Goal: Task Accomplishment & Management: Manage account settings

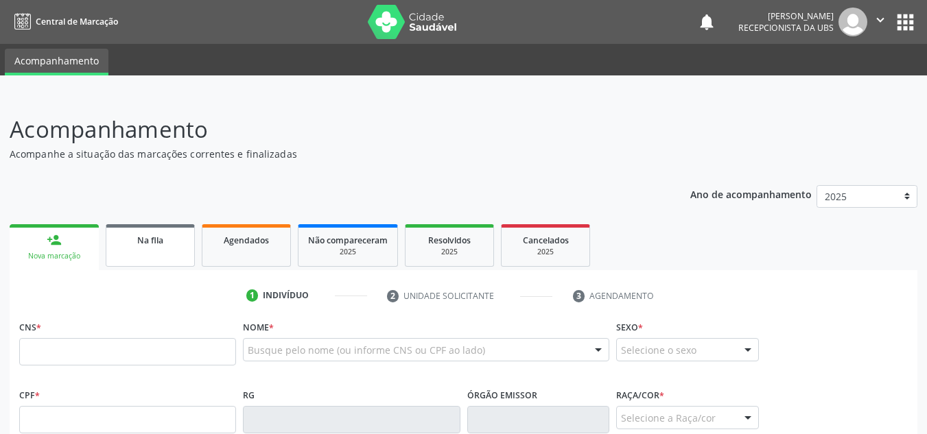
click at [159, 247] on link "Na fila" at bounding box center [150, 245] width 89 height 43
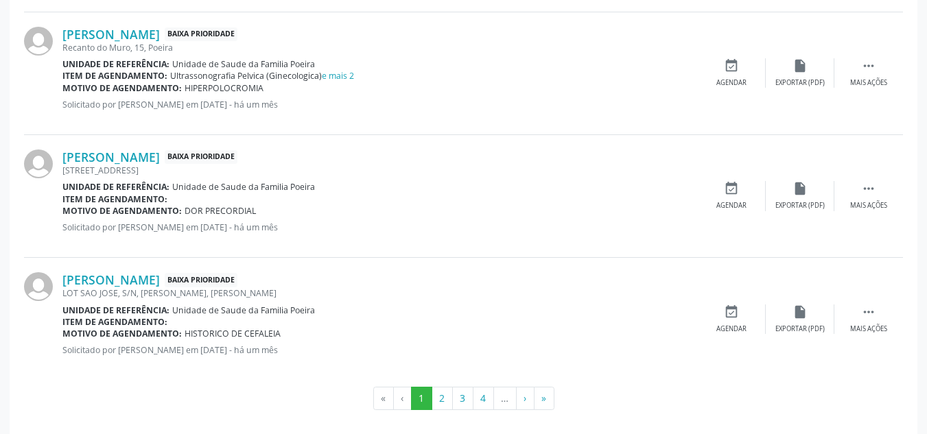
scroll to position [1902, 0]
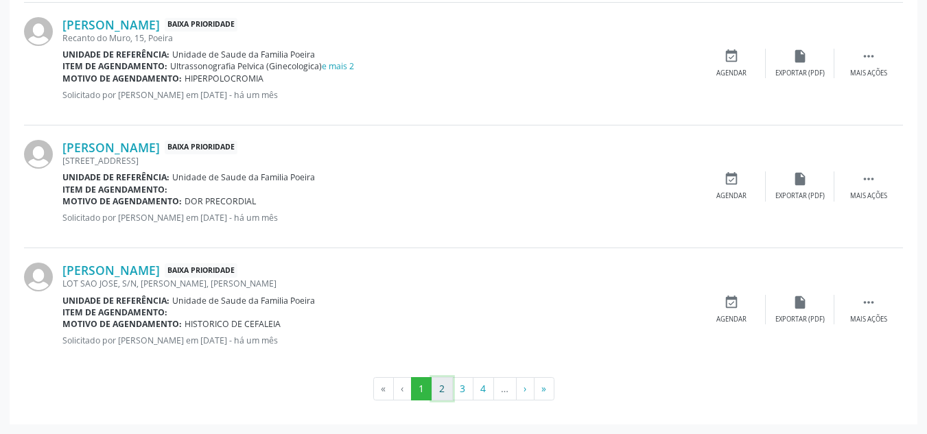
click at [440, 390] on button "2" at bounding box center [441, 388] width 21 height 23
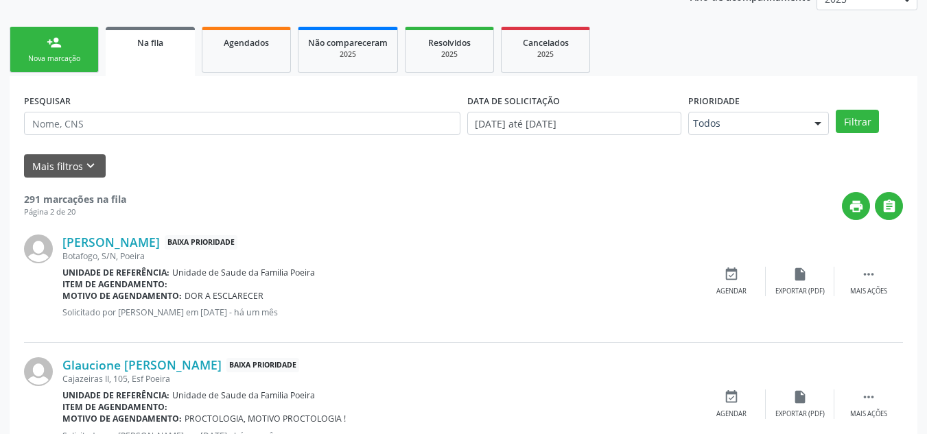
scroll to position [206, 0]
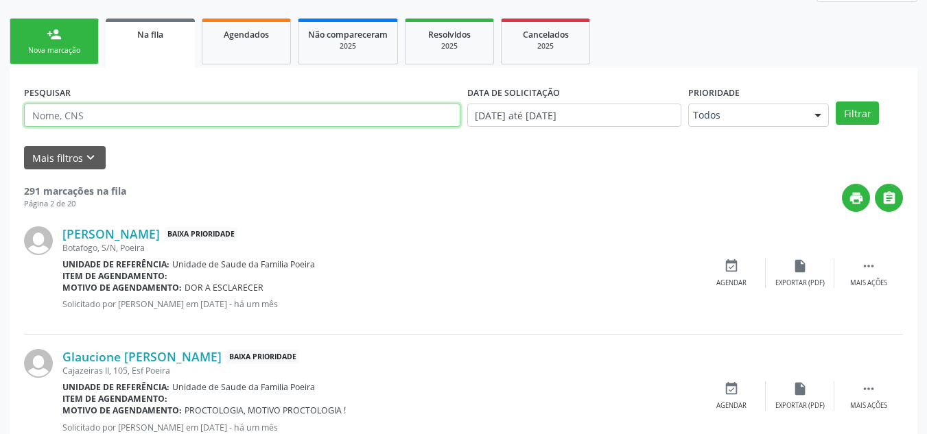
click at [88, 124] on input "text" at bounding box center [242, 115] width 436 height 23
type input "[PERSON_NAME]"
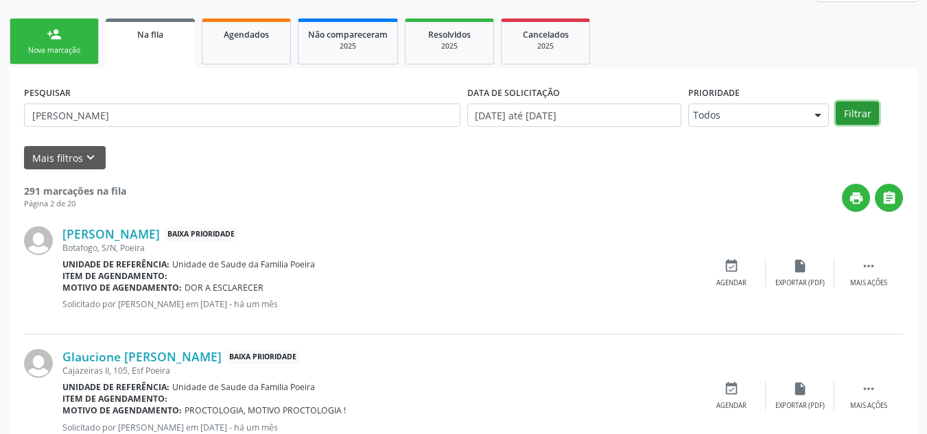
click at [863, 117] on button "Filtrar" at bounding box center [856, 113] width 43 height 23
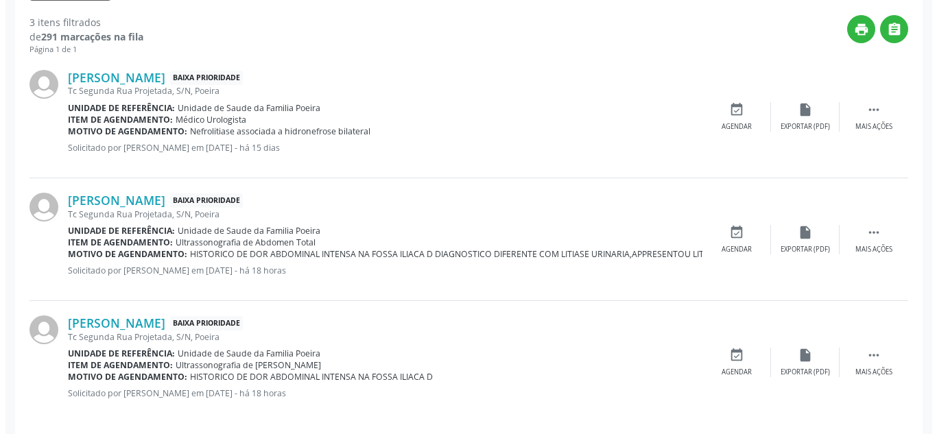
scroll to position [388, 0]
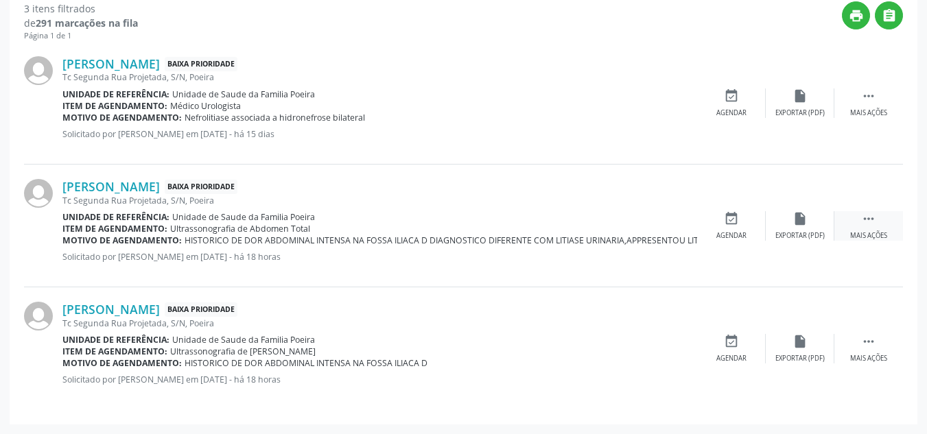
click at [854, 228] on div " Mais ações" at bounding box center [868, 225] width 69 height 29
click at [715, 231] on div "Cancelar" at bounding box center [731, 236] width 32 height 10
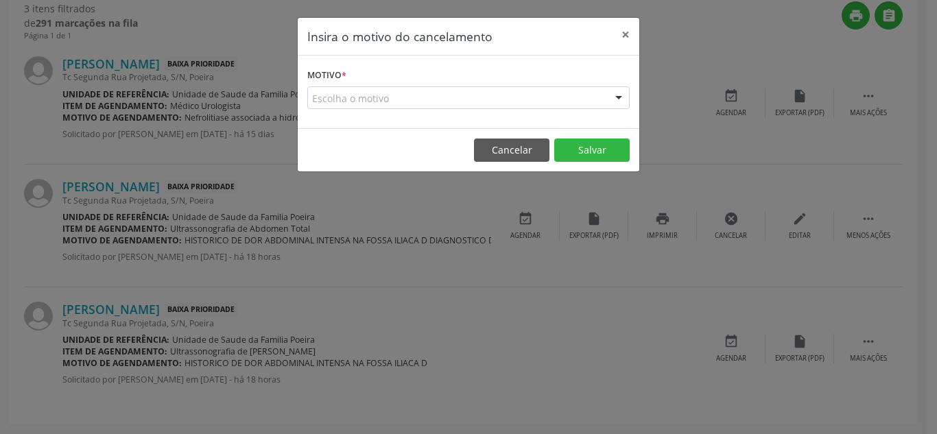
click at [604, 102] on div "Escolha o motivo" at bounding box center [468, 97] width 322 height 23
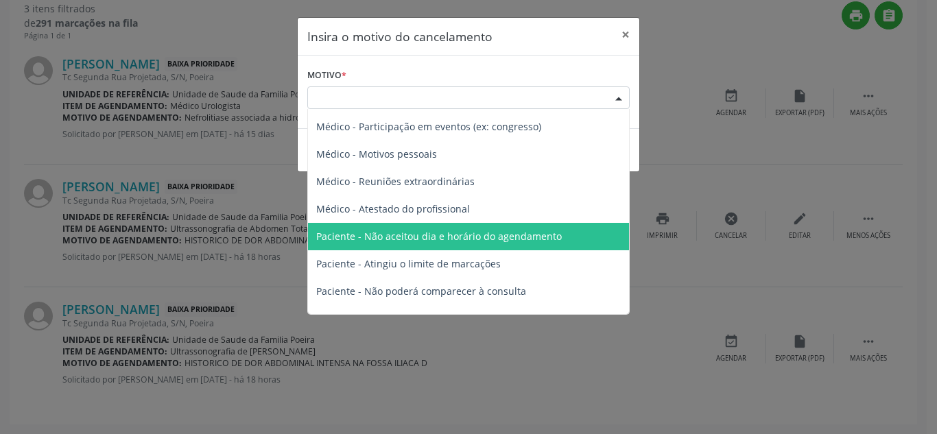
scroll to position [1, 0]
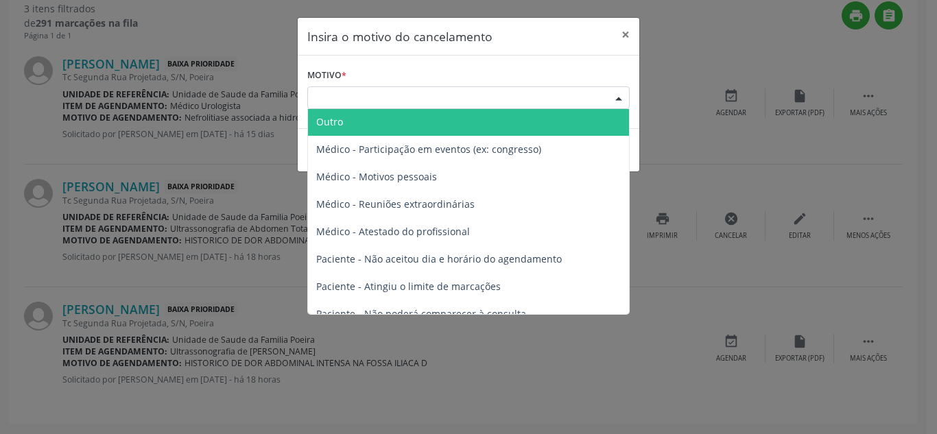
click at [499, 106] on div "Escolha o motivo" at bounding box center [468, 97] width 322 height 23
click at [499, 94] on div "Escolha o motivo" at bounding box center [468, 97] width 322 height 23
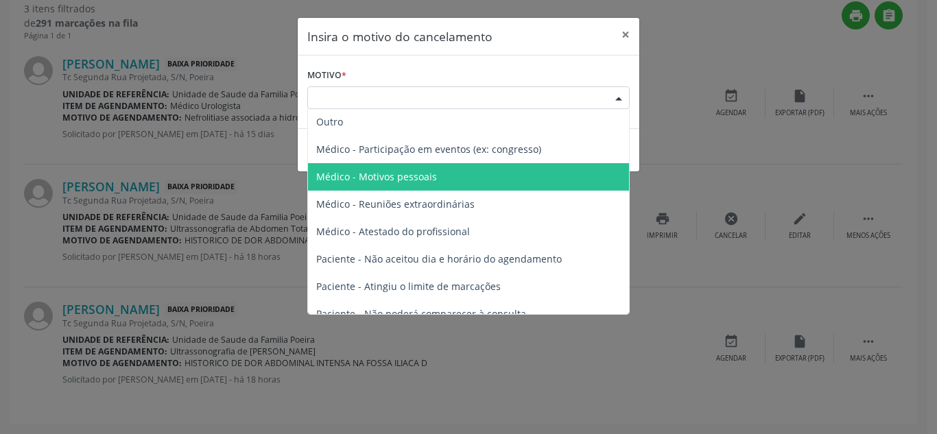
click at [446, 173] on span "Médico - Motivos pessoais" at bounding box center [468, 176] width 321 height 27
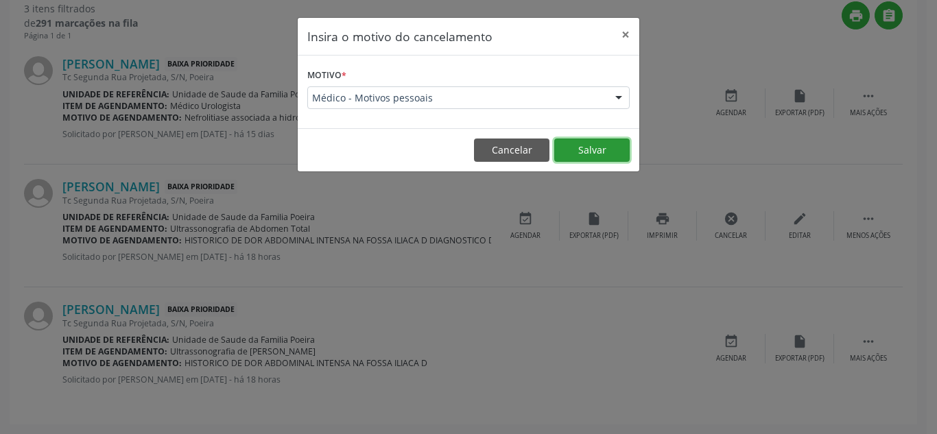
click at [593, 141] on button "Salvar" at bounding box center [591, 150] width 75 height 23
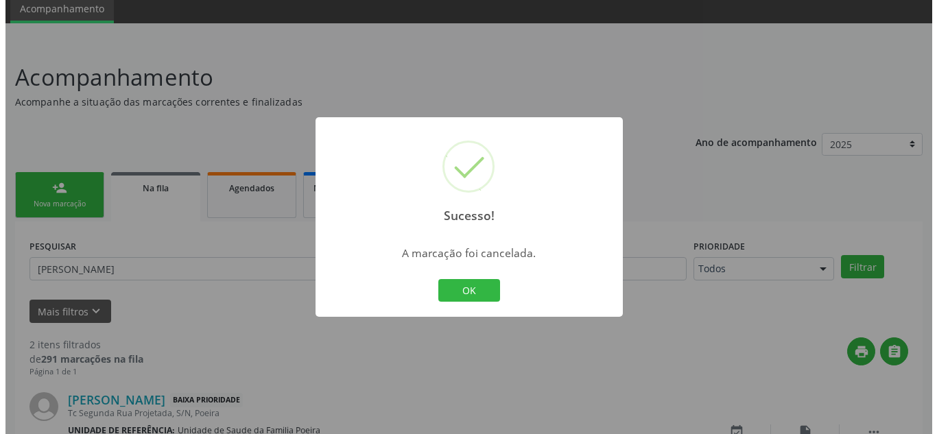
scroll to position [265, 0]
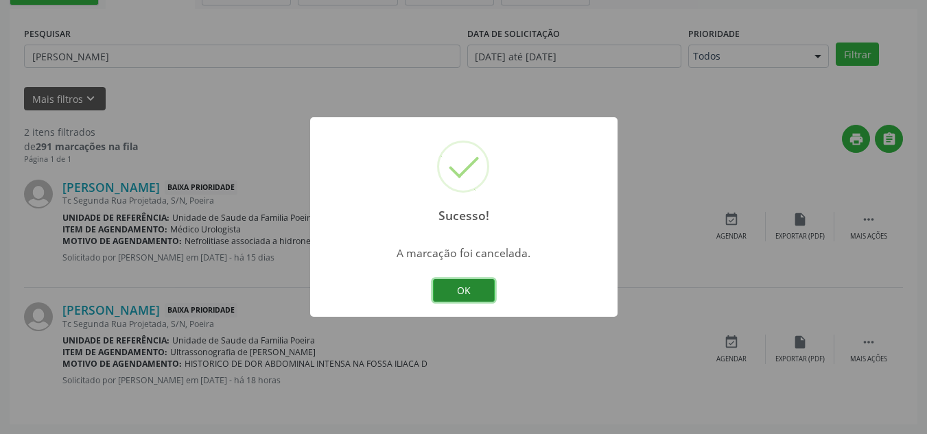
click at [478, 284] on button "OK" at bounding box center [464, 290] width 62 height 23
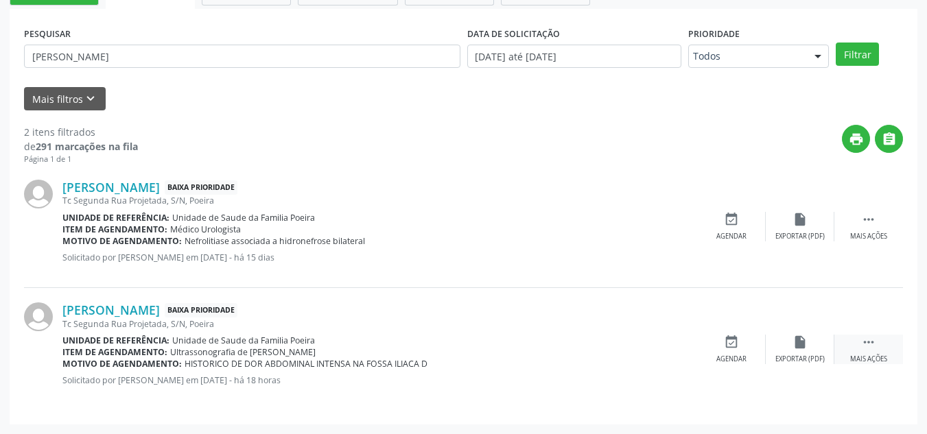
click at [877, 345] on div " Mais ações" at bounding box center [868, 349] width 69 height 29
click at [728, 357] on div "Cancelar" at bounding box center [731, 360] width 32 height 10
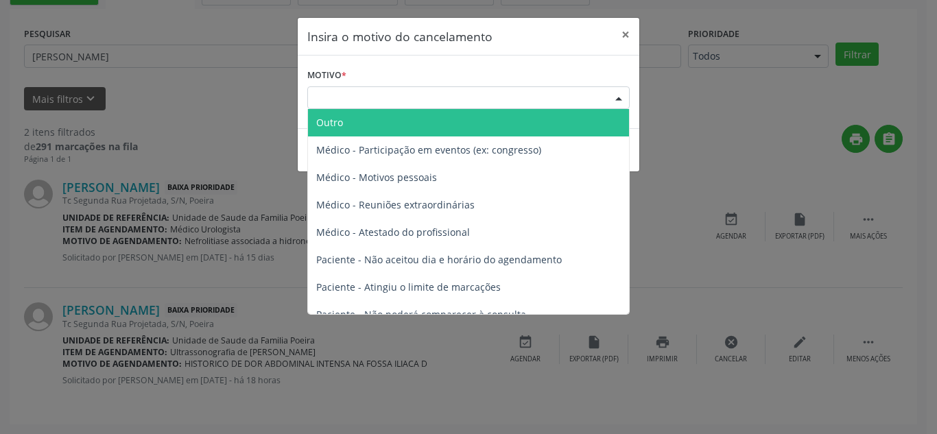
click at [452, 104] on div "Escolha o motivo" at bounding box center [468, 97] width 322 height 23
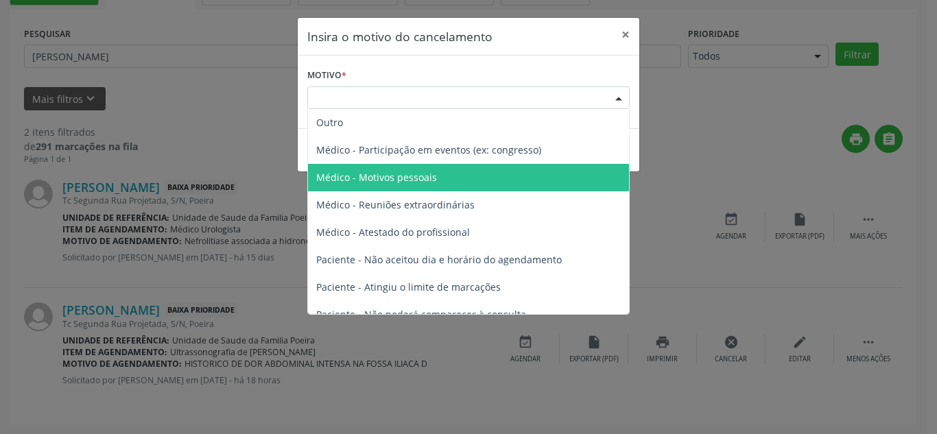
click at [457, 171] on span "Médico - Motivos pessoais" at bounding box center [468, 177] width 321 height 27
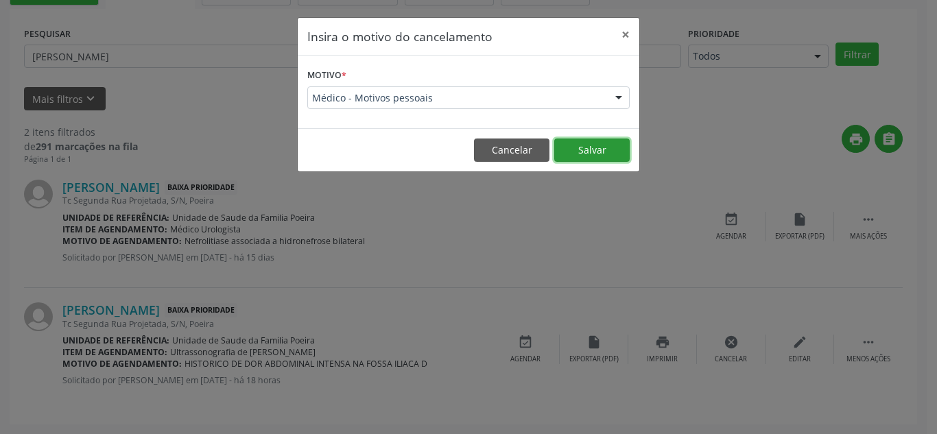
click at [607, 149] on button "Salvar" at bounding box center [591, 150] width 75 height 23
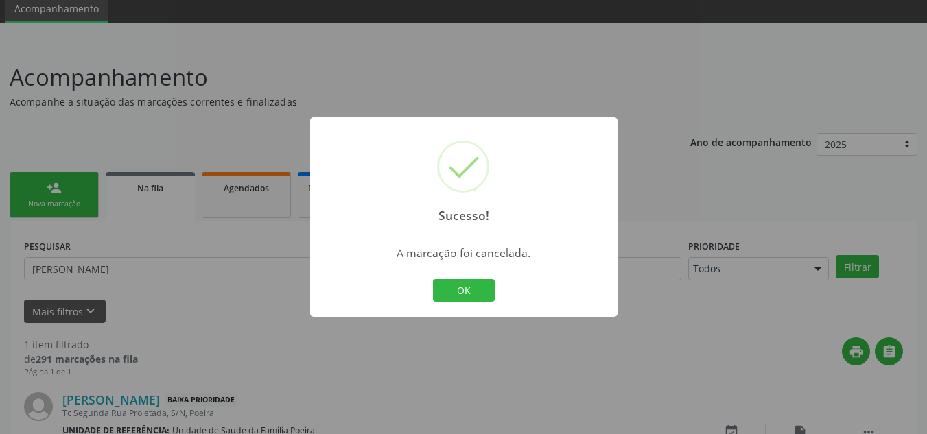
scroll to position [142, 0]
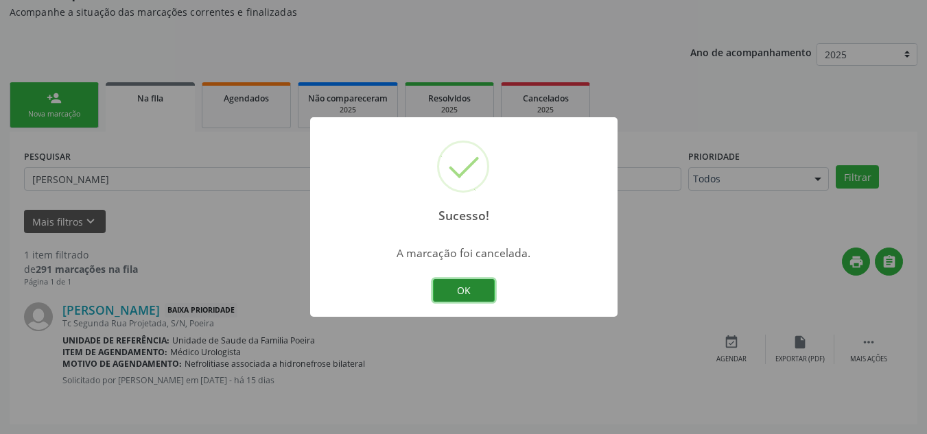
click at [438, 292] on button "OK" at bounding box center [464, 290] width 62 height 23
